Goal: Information Seeking & Learning: Learn about a topic

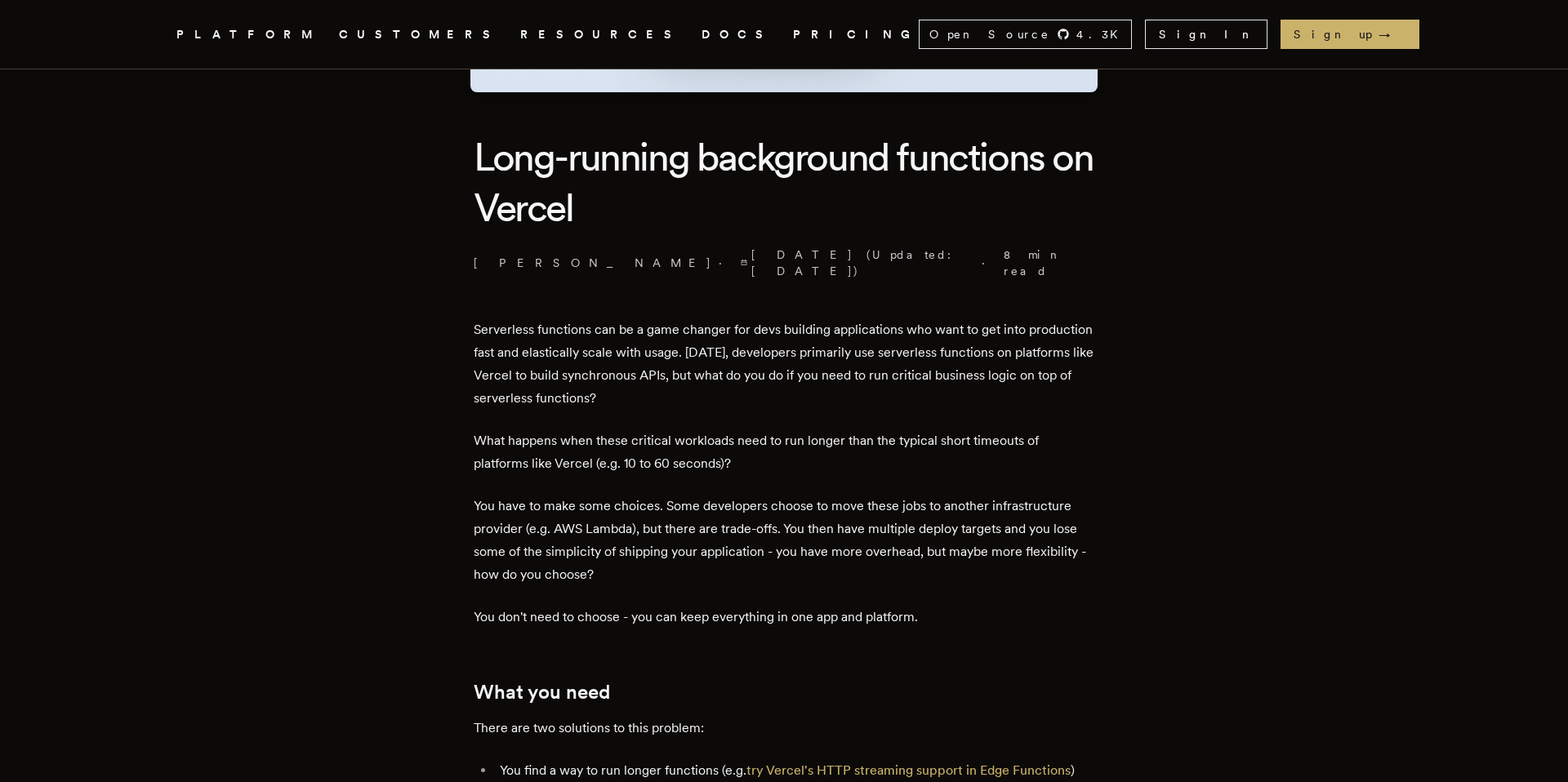
scroll to position [350, 0]
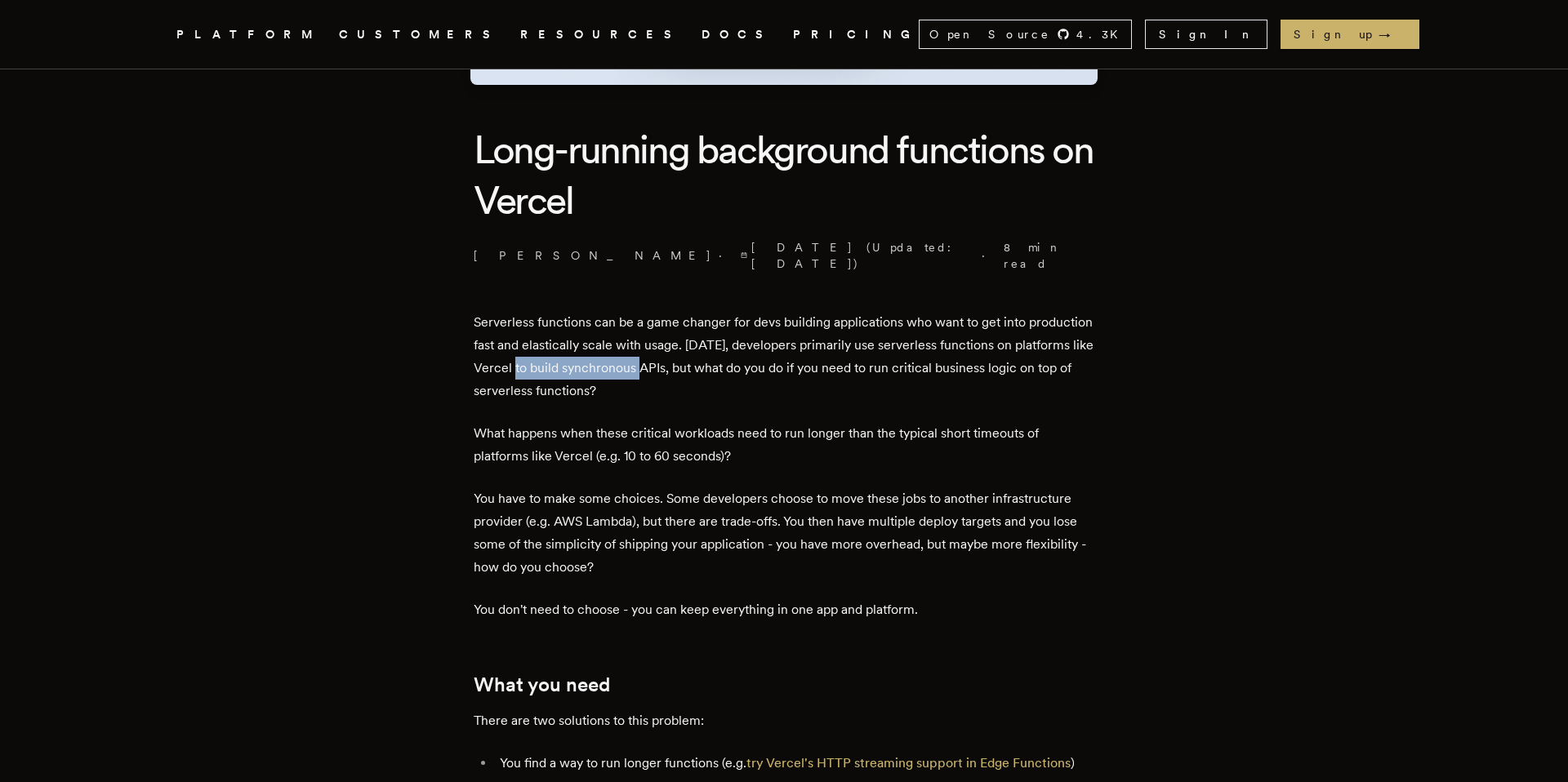
drag, startPoint x: 605, startPoint y: 356, endPoint x: 734, endPoint y: 359, distance: 129.0
click at [734, 359] on p "Serverless functions can be a game changer for devs building applications who w…" at bounding box center [784, 357] width 620 height 92
click at [988, 353] on p "Serverless functions can be a game changer for devs building applications who w…" at bounding box center [784, 357] width 620 height 92
drag, startPoint x: 518, startPoint y: 372, endPoint x: 677, endPoint y: 372, distance: 159.0
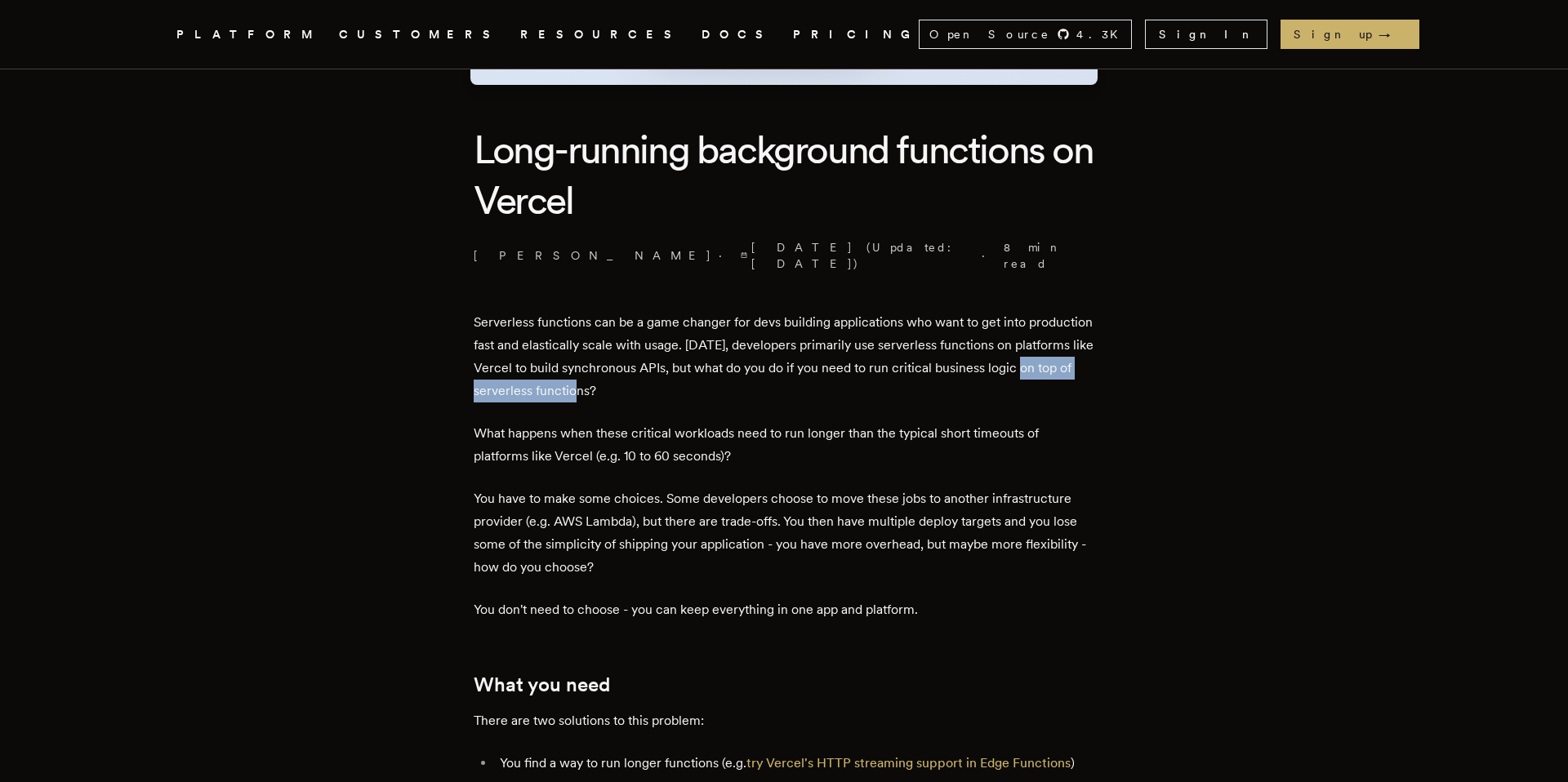
click at [677, 372] on p "Serverless functions can be a game changer for devs building applications who w…" at bounding box center [784, 357] width 620 height 92
click at [593, 374] on p "Serverless functions can be a game changer for devs building applications who w…" at bounding box center [784, 357] width 620 height 92
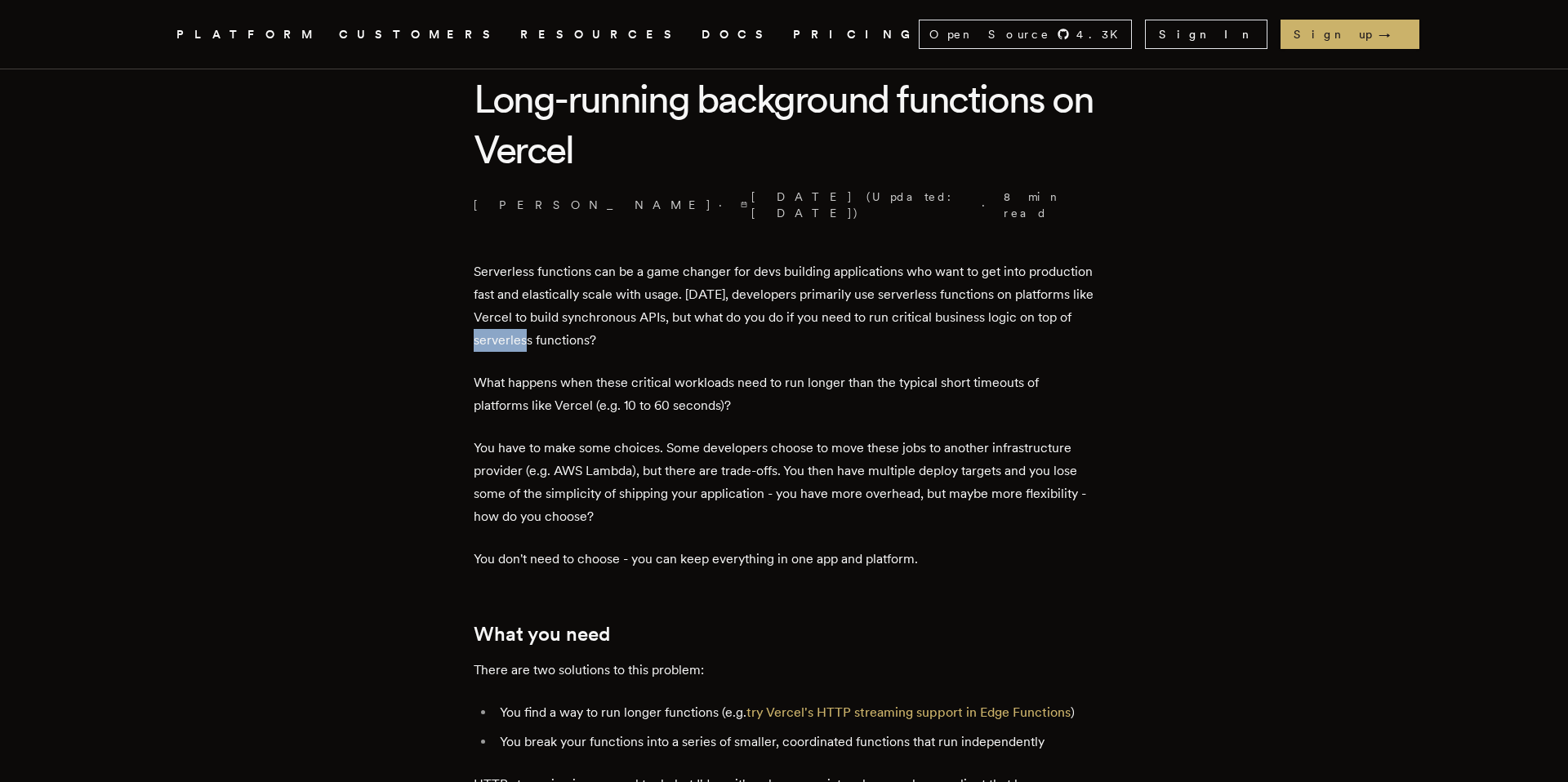
scroll to position [404, 0]
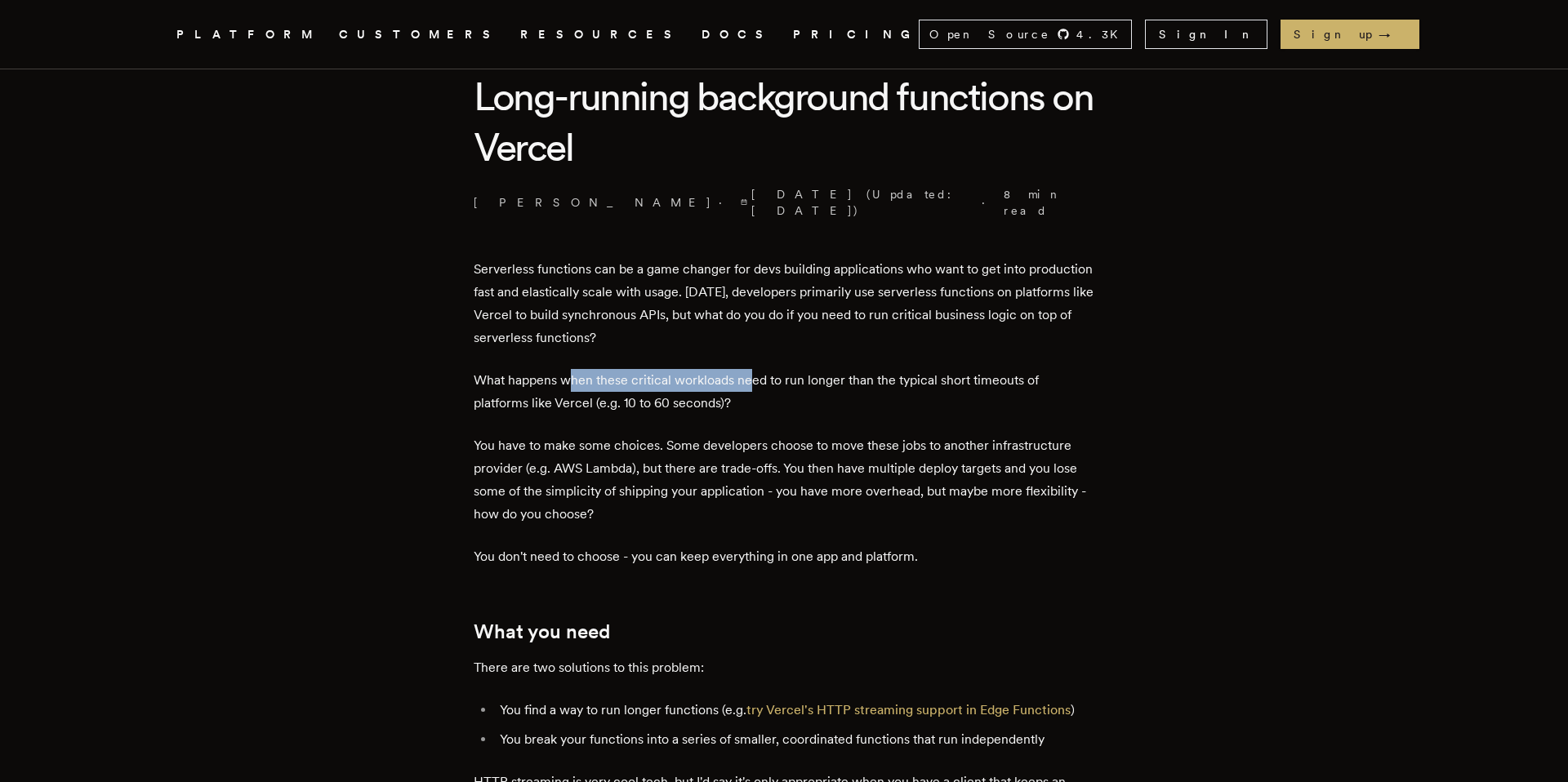
drag, startPoint x: 580, startPoint y: 365, endPoint x: 754, endPoint y: 362, distance: 174.0
click at [754, 369] on p "What happens when these critical workloads need to run longer than the typical …" at bounding box center [784, 391] width 620 height 46
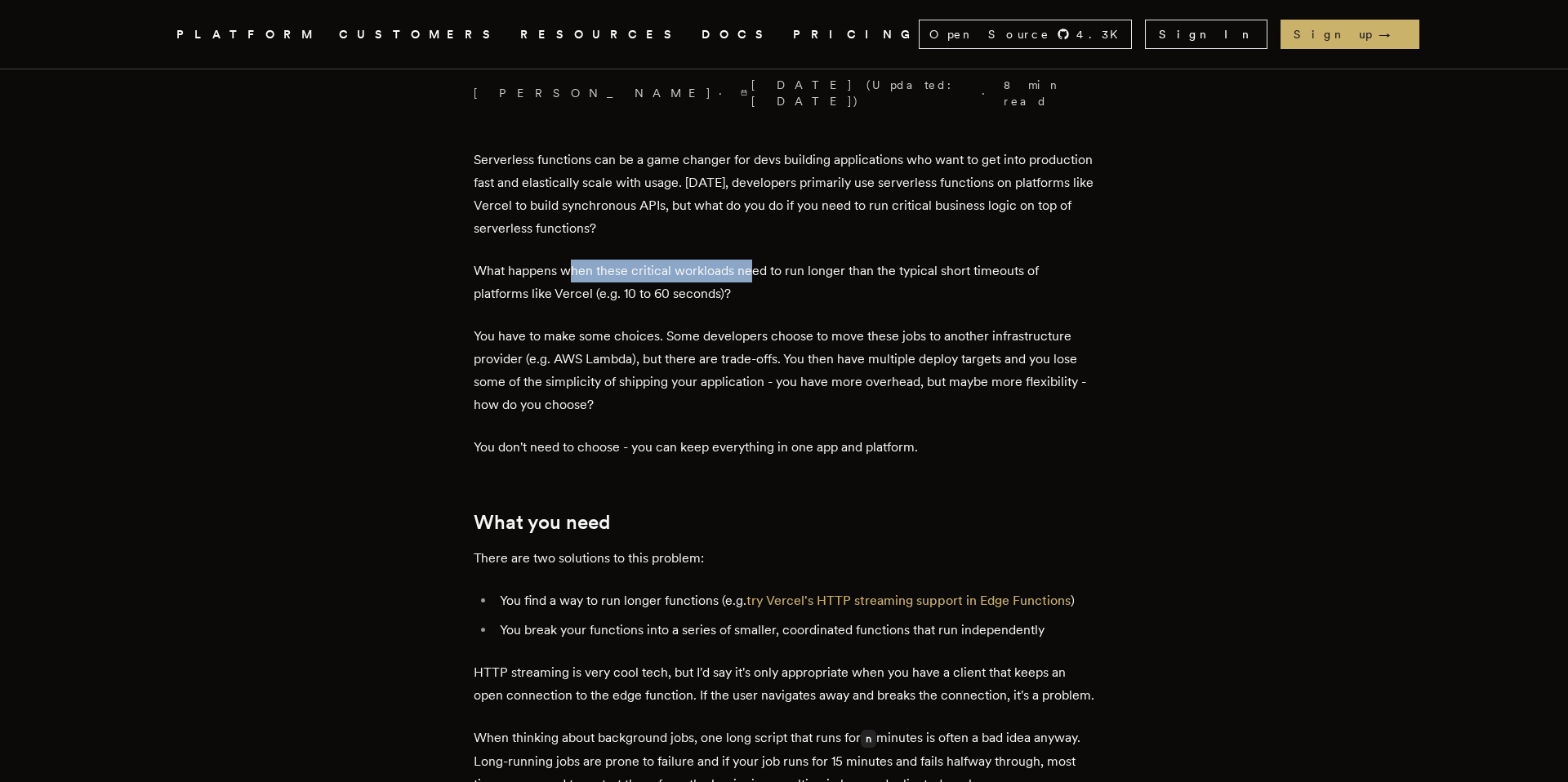
scroll to position [518, 0]
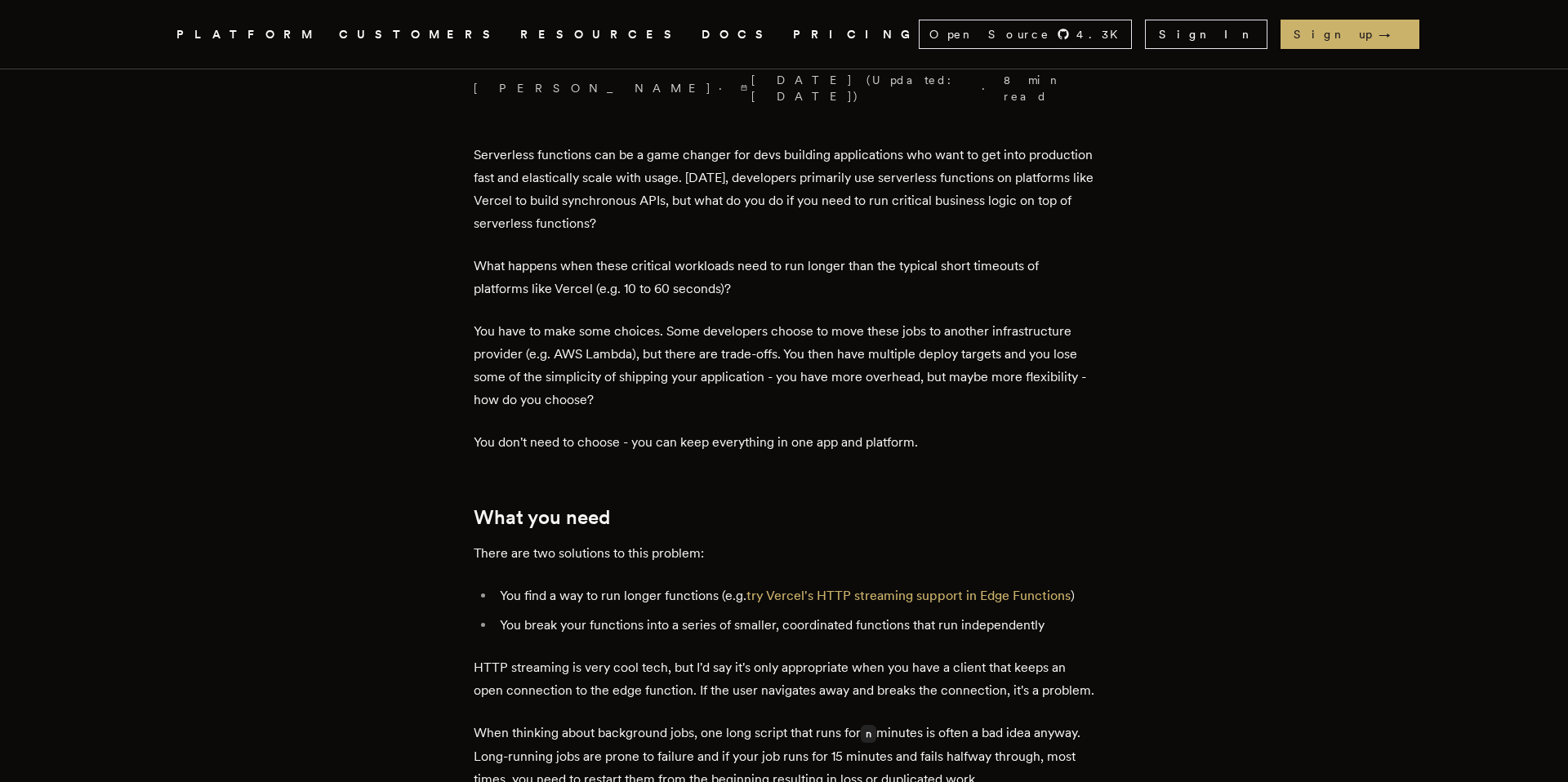
click at [566, 320] on p "You have to make some choices. Some developers choose to move these jobs to ano…" at bounding box center [784, 365] width 620 height 92
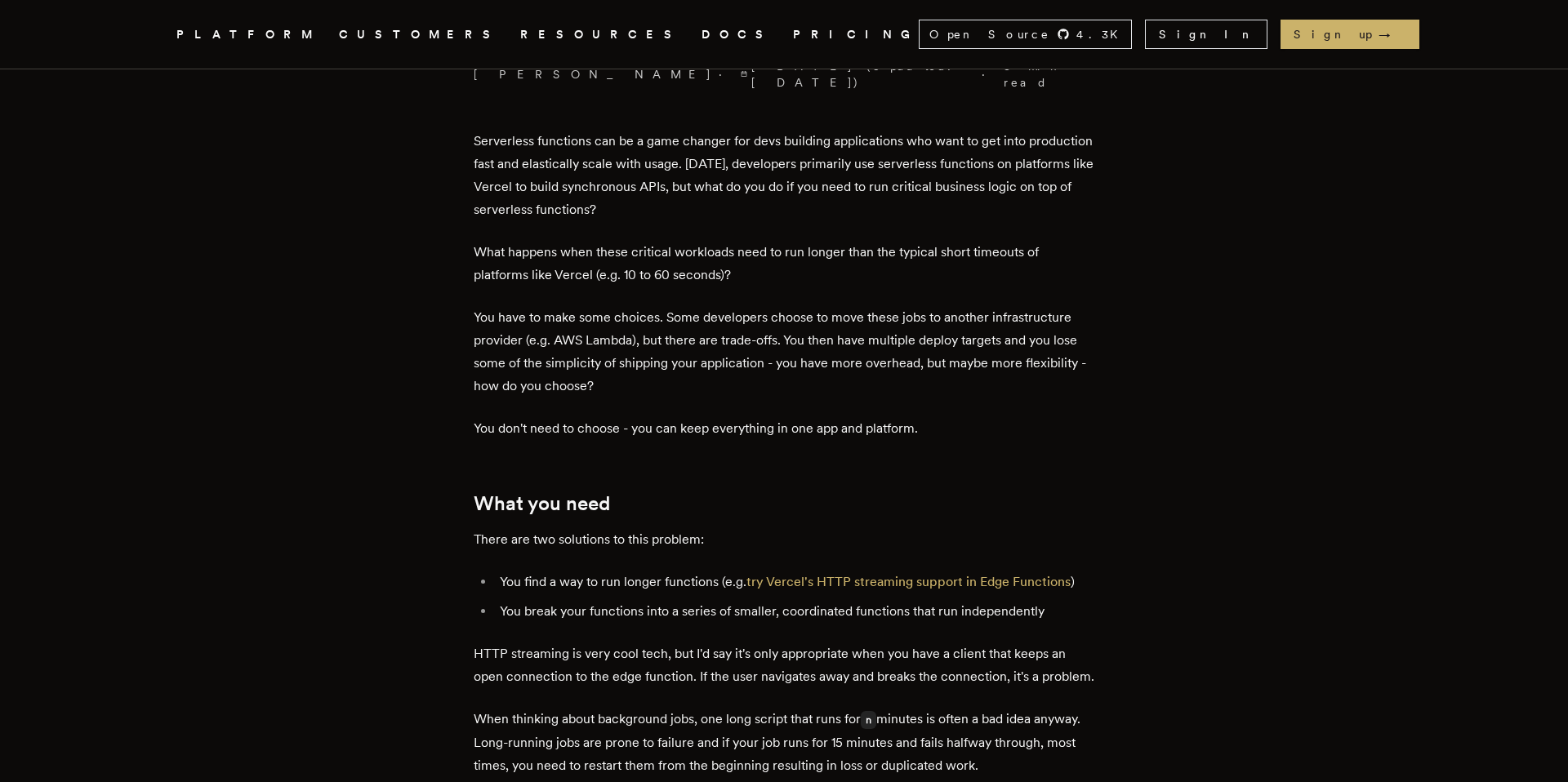
scroll to position [536, 0]
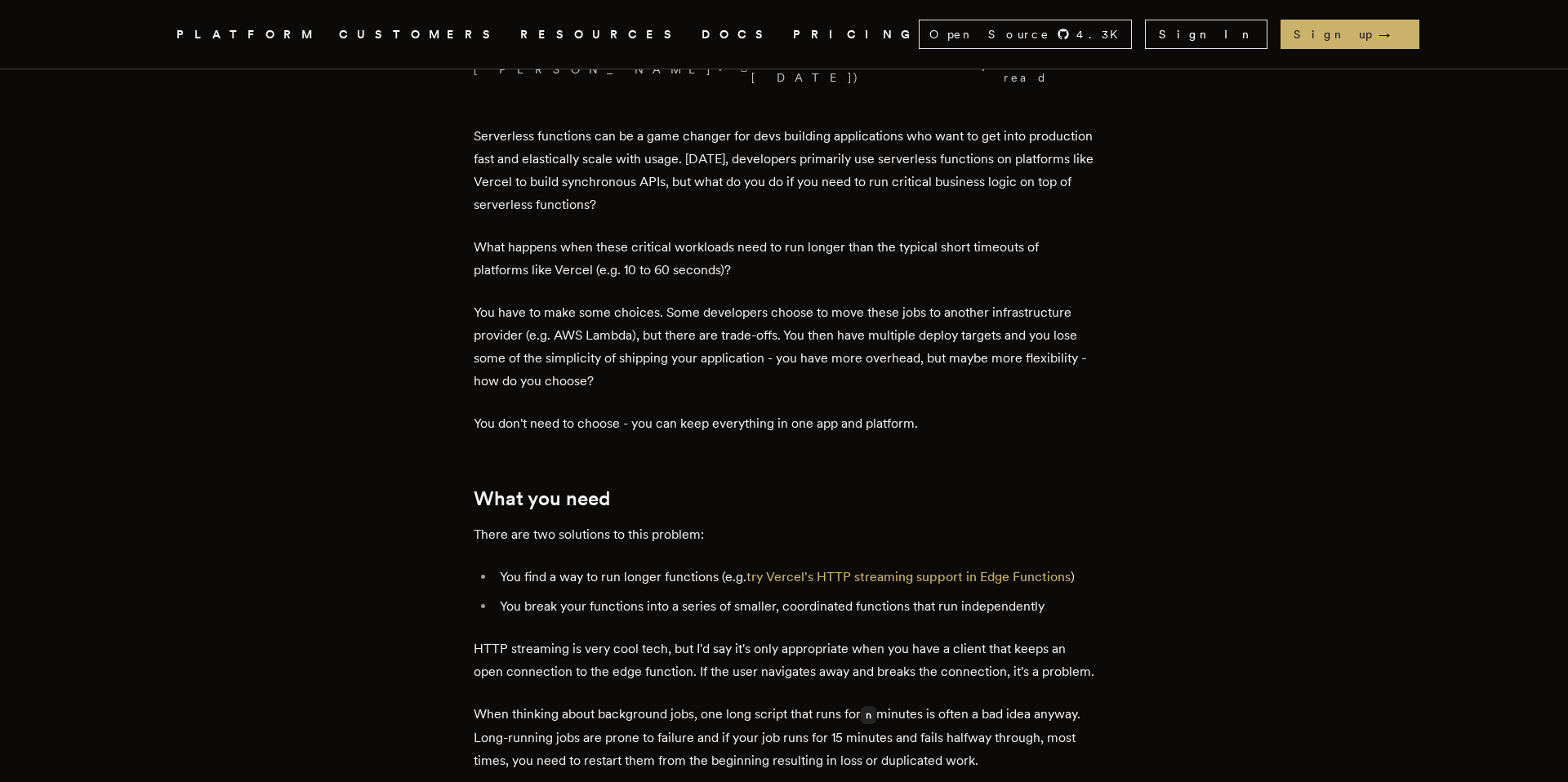
drag, startPoint x: 792, startPoint y: 321, endPoint x: 1014, endPoint y: 320, distance: 222.0
click at [1014, 320] on p "You have to make some choices. Some developers choose to move these jobs to ano…" at bounding box center [784, 347] width 620 height 92
drag, startPoint x: 604, startPoint y: 344, endPoint x: 895, endPoint y: 336, distance: 291.1
click at [895, 336] on p "You have to make some choices. Some developers choose to move these jobs to ano…" at bounding box center [784, 347] width 620 height 92
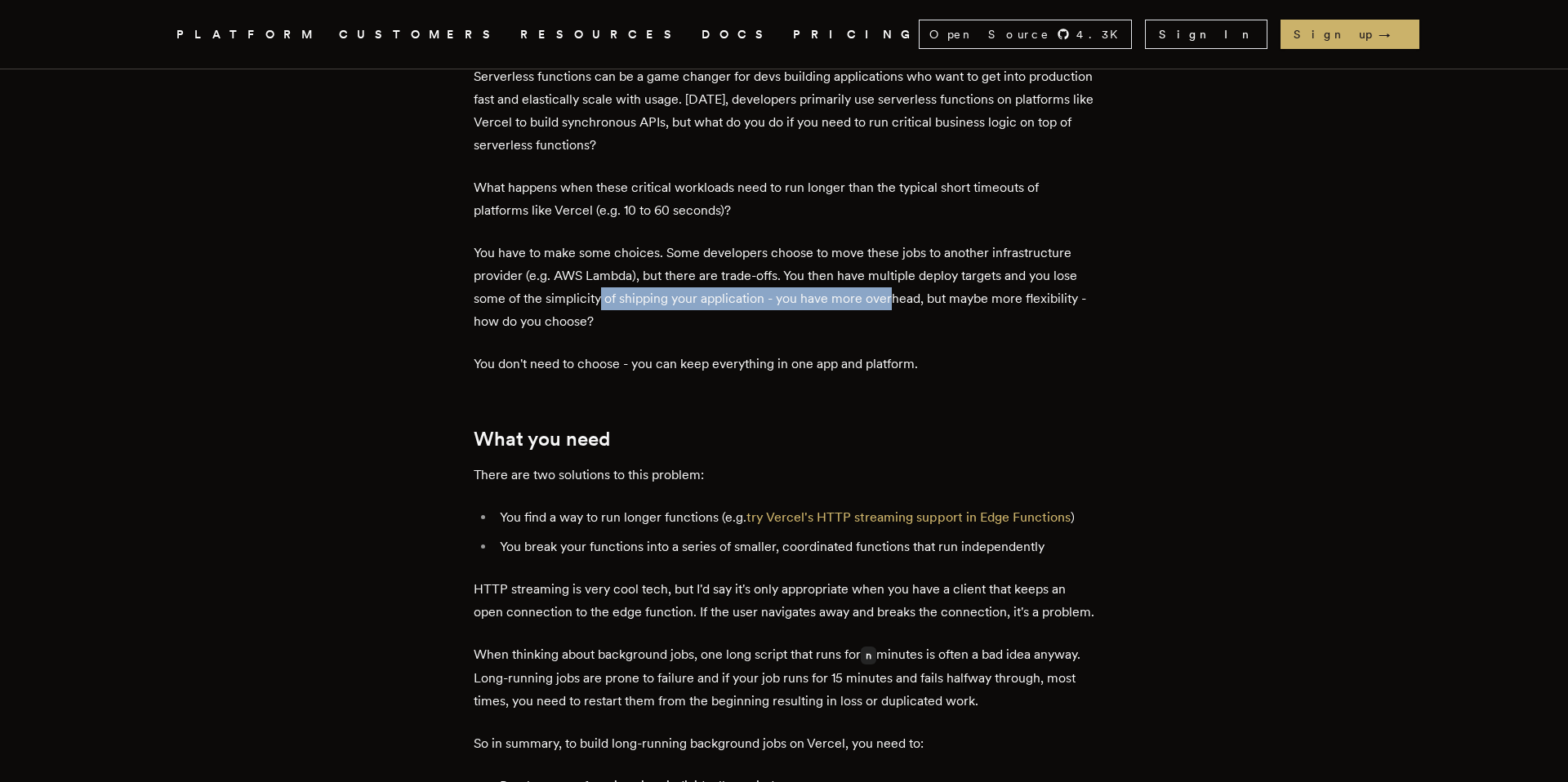
scroll to position [600, 0]
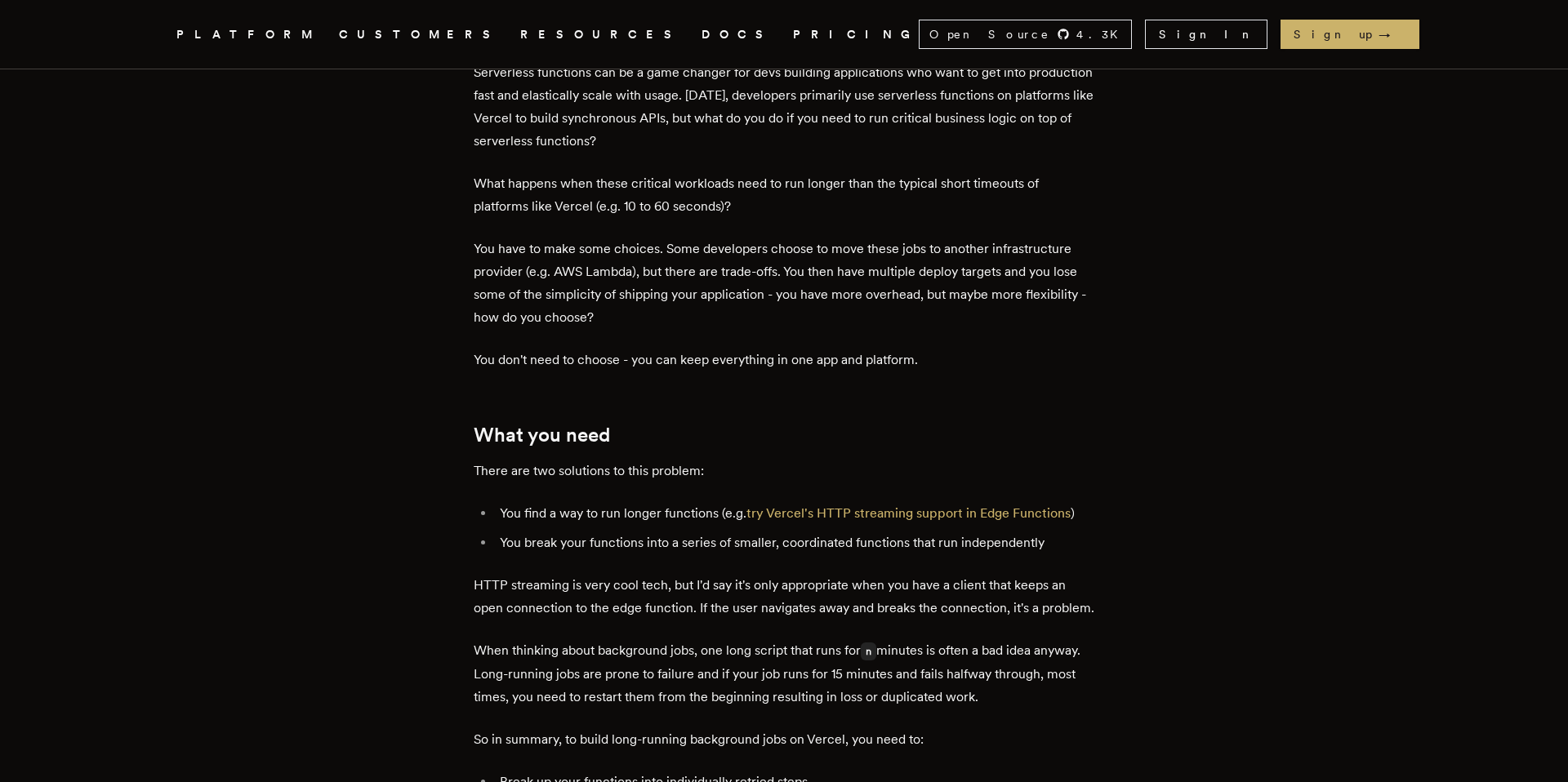
click at [574, 305] on p "You have to make some choices. Some developers choose to move these jobs to ano…" at bounding box center [784, 283] width 620 height 92
drag, startPoint x: 776, startPoint y: 279, endPoint x: 854, endPoint y: 276, distance: 78.1
click at [854, 276] on p "You have to make some choices. Some developers choose to move these jobs to ano…" at bounding box center [784, 283] width 620 height 92
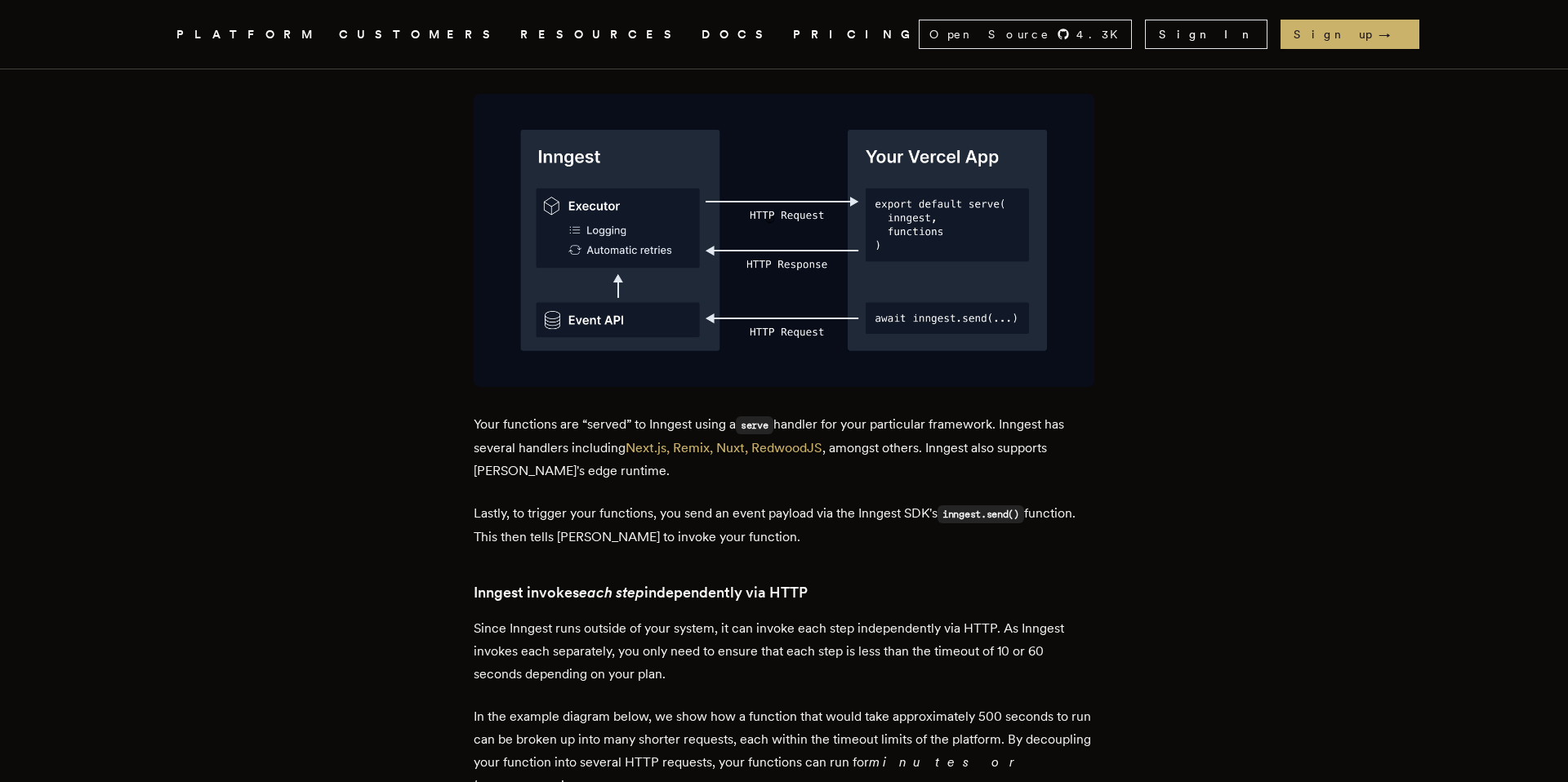
scroll to position [2197, 0]
